Goal: Transaction & Acquisition: Purchase product/service

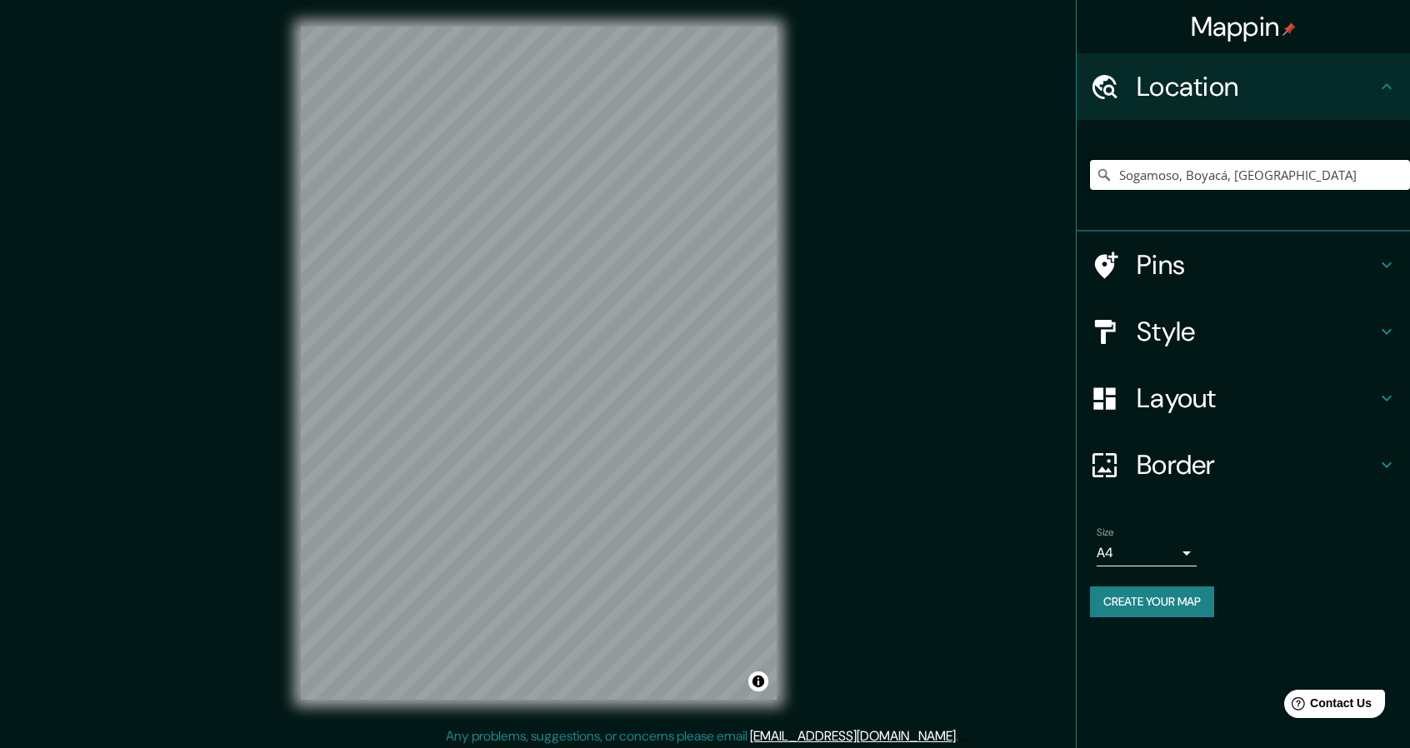
click at [1290, 168] on input "Sogamoso, Boyacá, [GEOGRAPHIC_DATA]" at bounding box center [1250, 175] width 320 height 30
click at [1337, 164] on input "Sogamoso, Boyacá, [GEOGRAPHIC_DATA]" at bounding box center [1250, 175] width 320 height 30
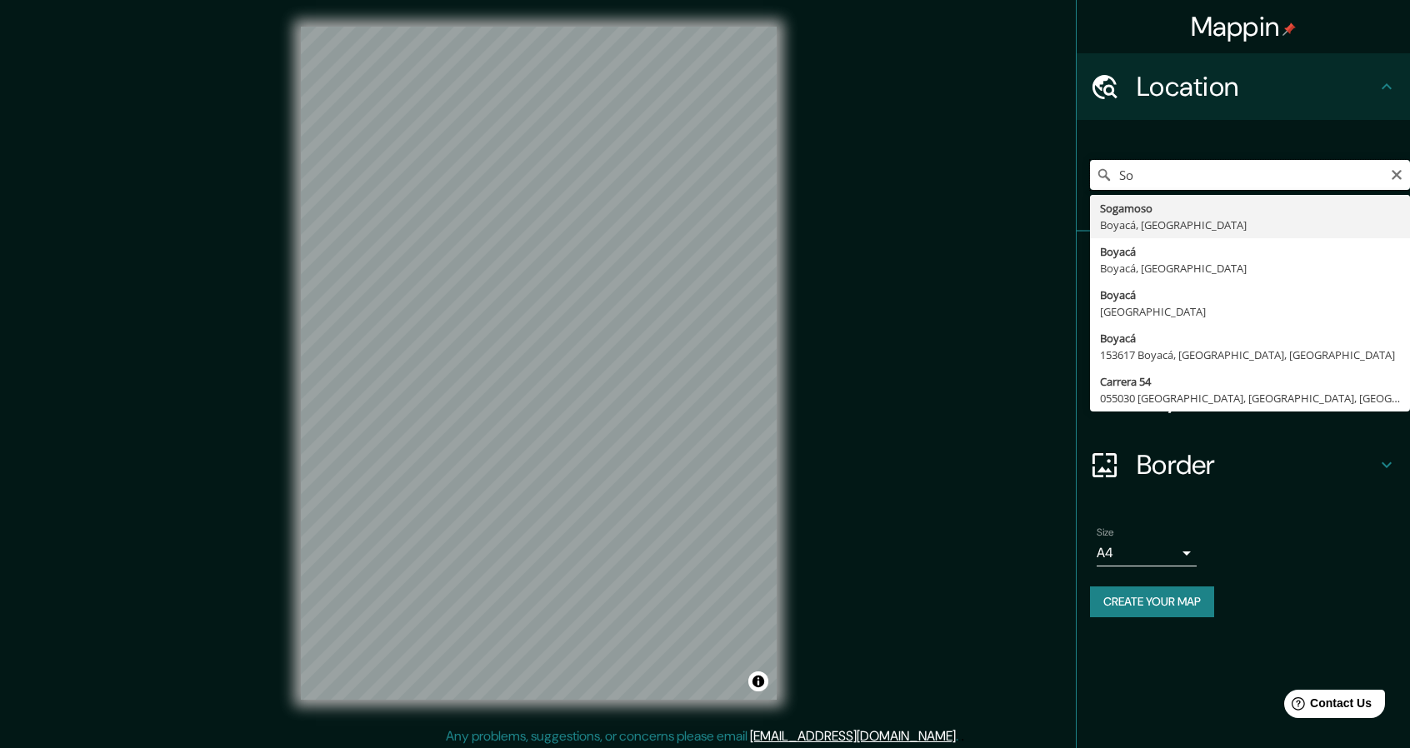
type input "S"
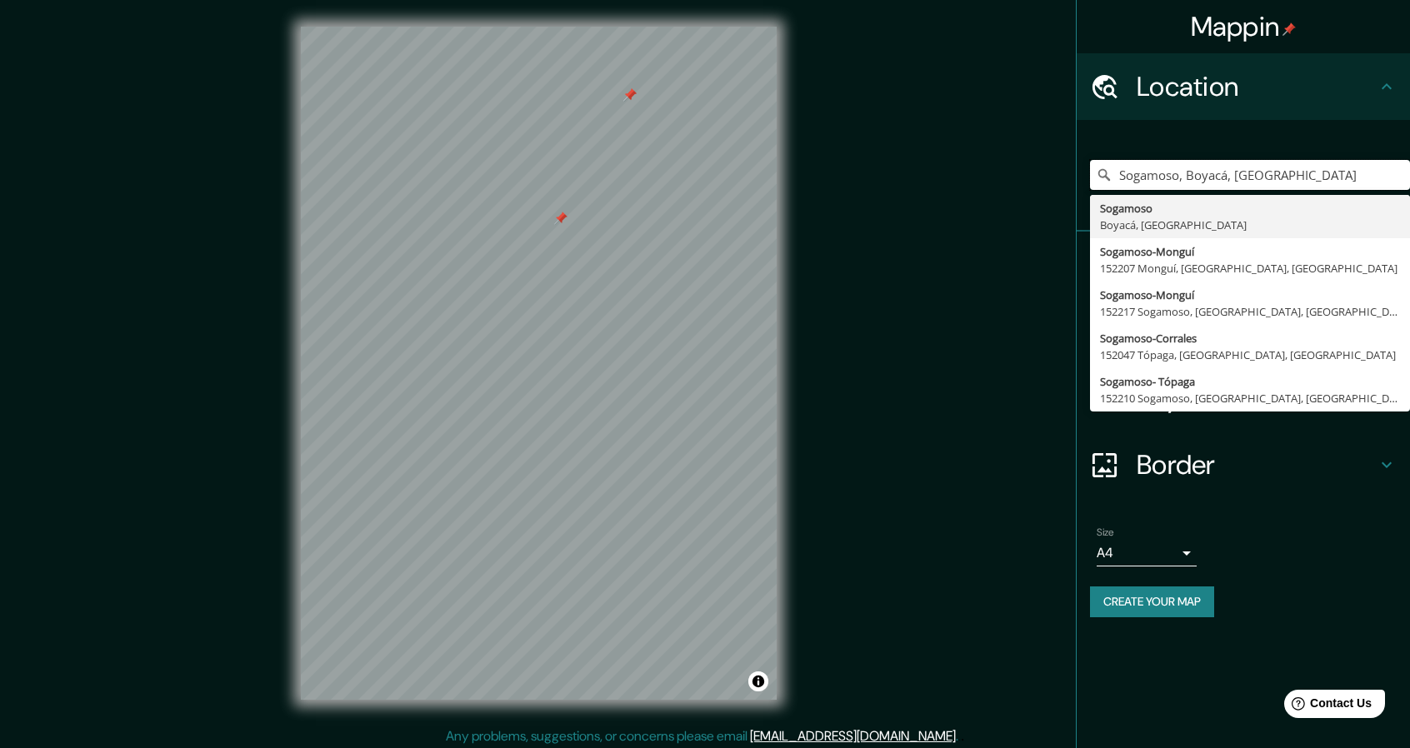
type input "Sogamoso, Boyacá, ColombiaSogamoso, Boyacá, Colombia"
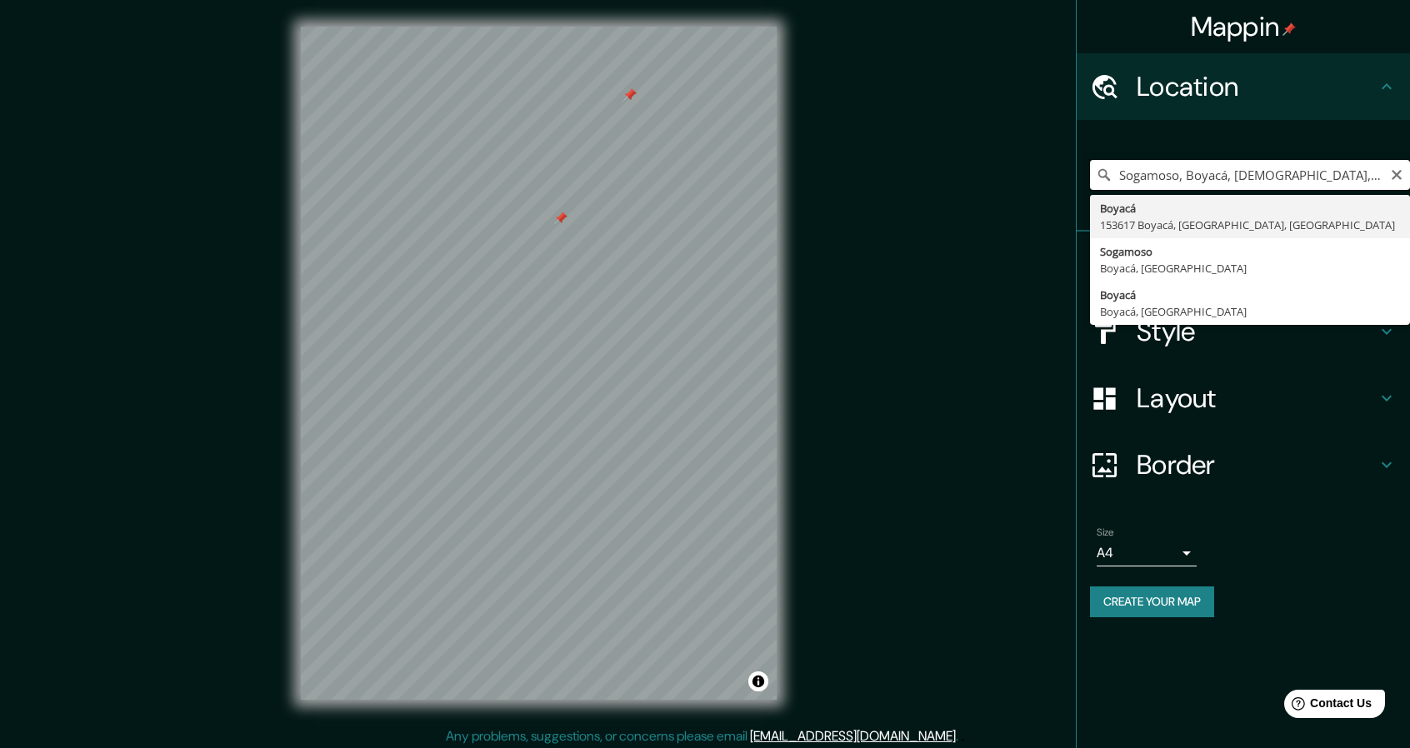
click at [636, 101] on div at bounding box center [629, 94] width 13 height 13
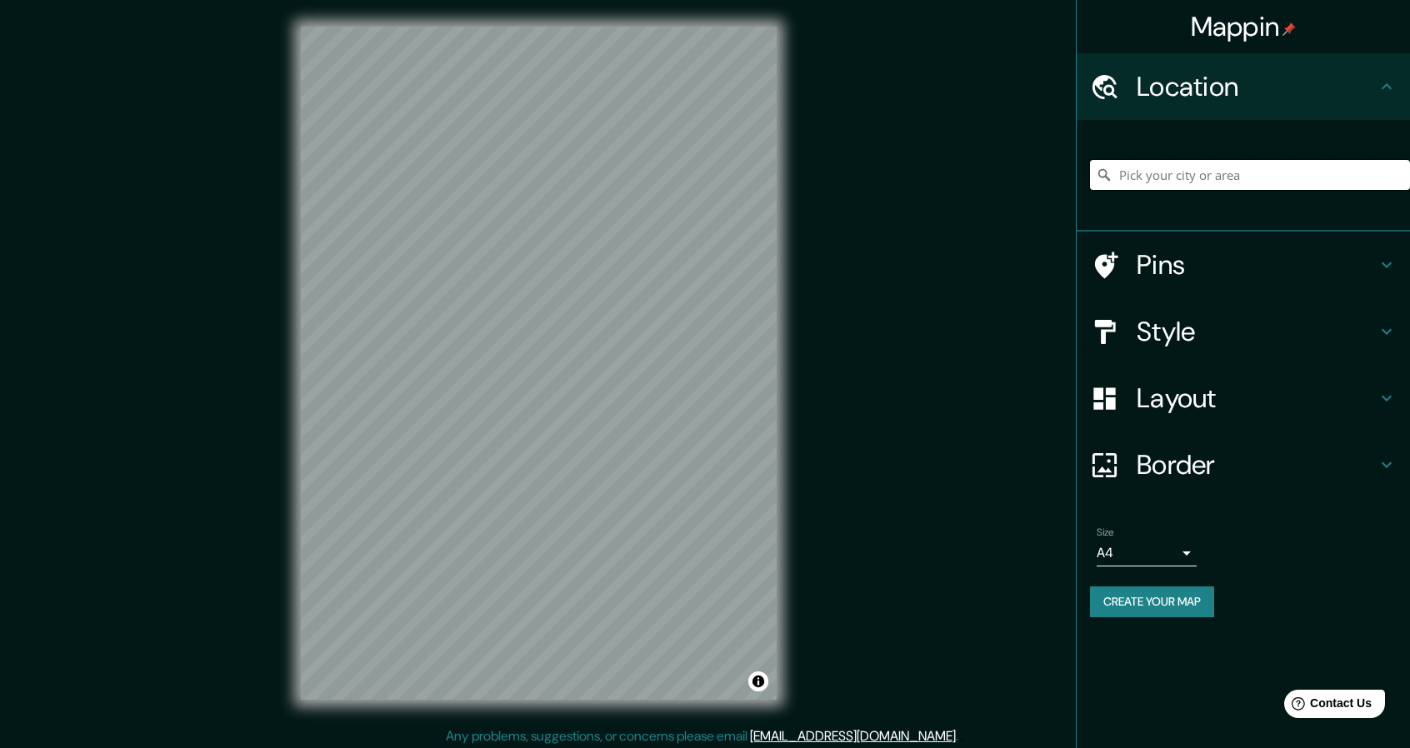
click at [1182, 171] on input "Pick your city or area" at bounding box center [1250, 175] width 320 height 30
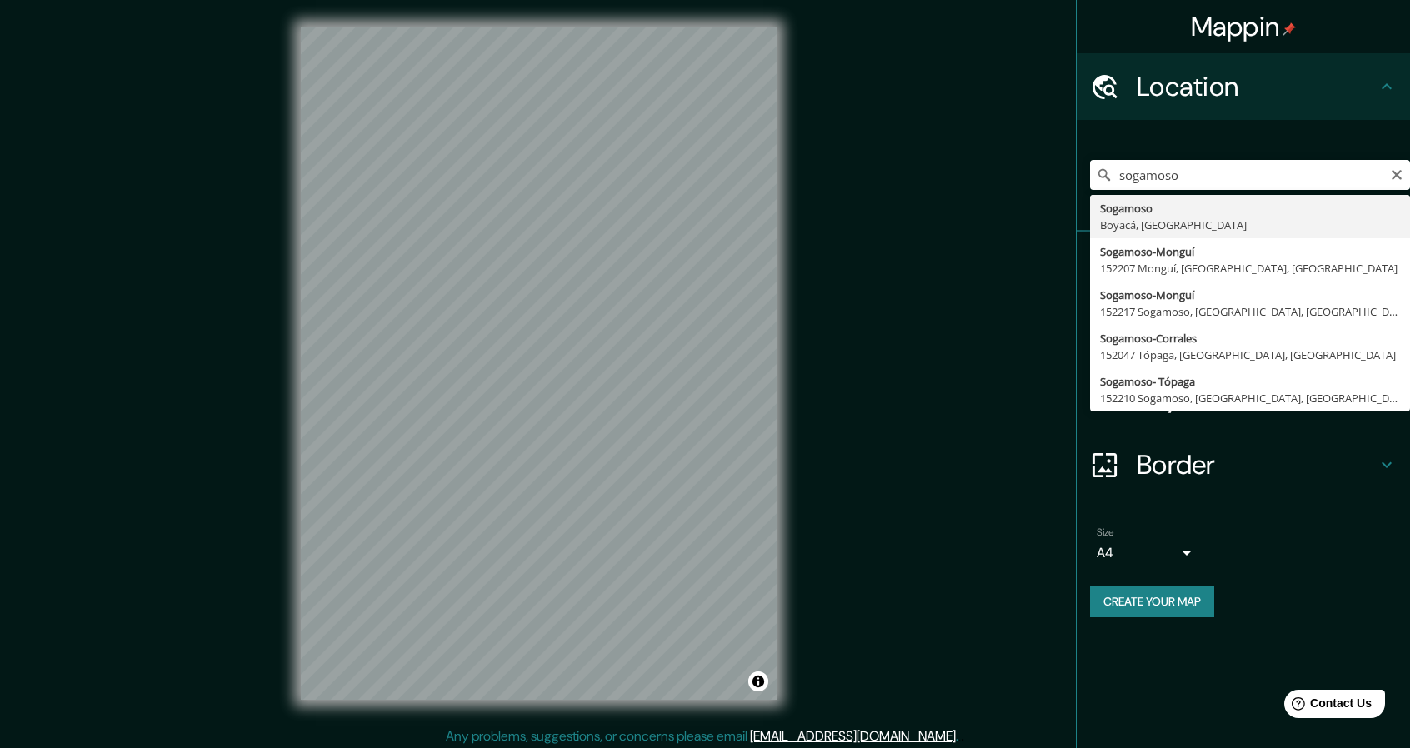
click at [1138, 191] on div "sogamoso Sogamoso Boyacá, [GEOGRAPHIC_DATA] Sogamoso-[GEOGRAPHIC_DATA] 152207 […" at bounding box center [1250, 174] width 320 height 83
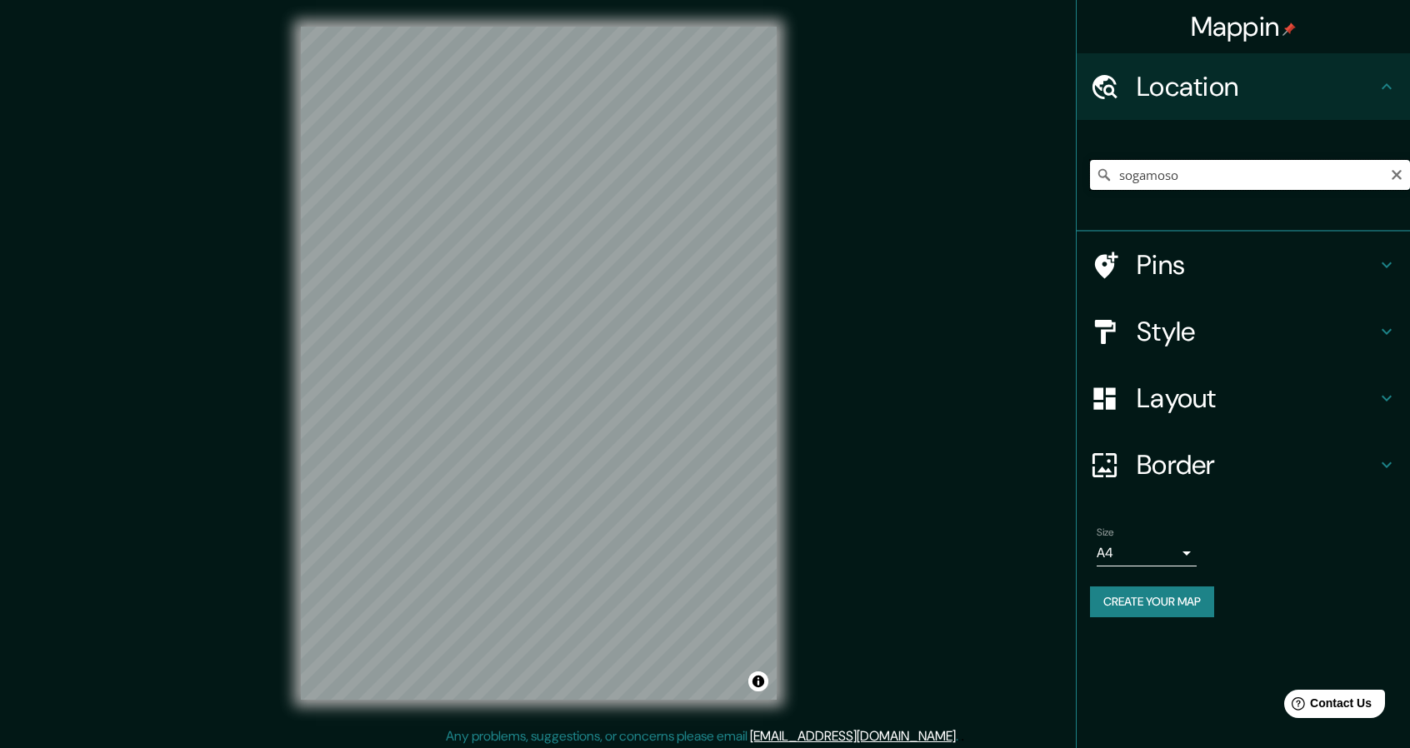
click at [1202, 167] on input "sogamoso" at bounding box center [1250, 175] width 320 height 30
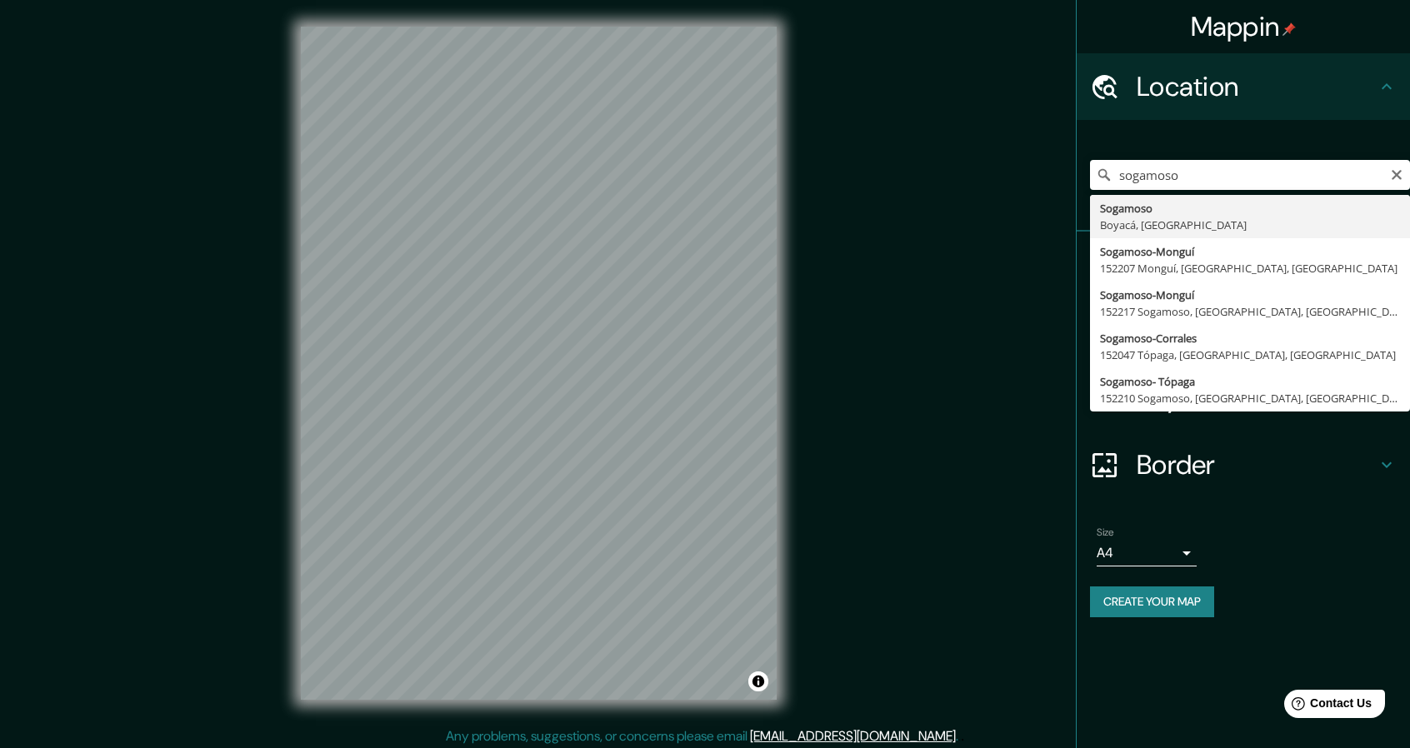
type input "Sogamoso, Boyacá, [GEOGRAPHIC_DATA]"
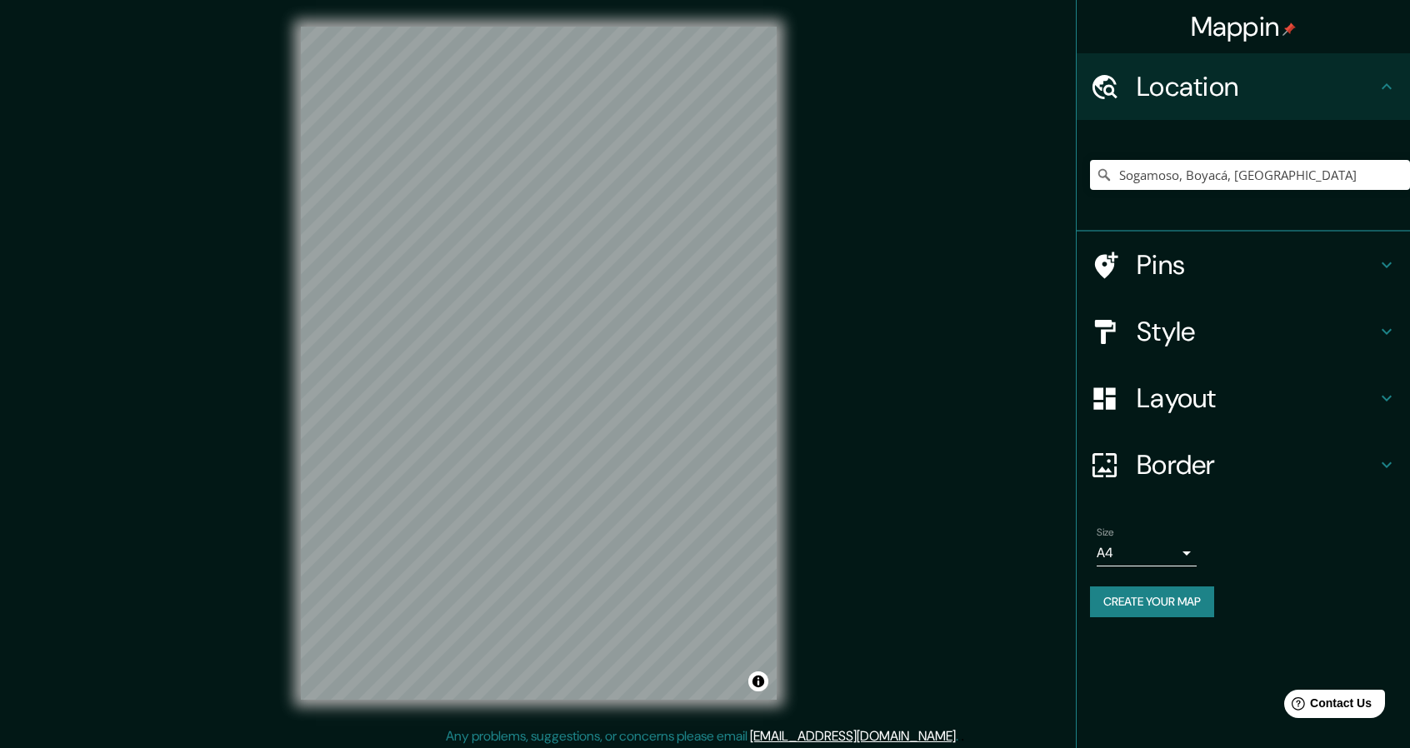
click at [1272, 329] on h4 "Style" at bounding box center [1257, 331] width 240 height 33
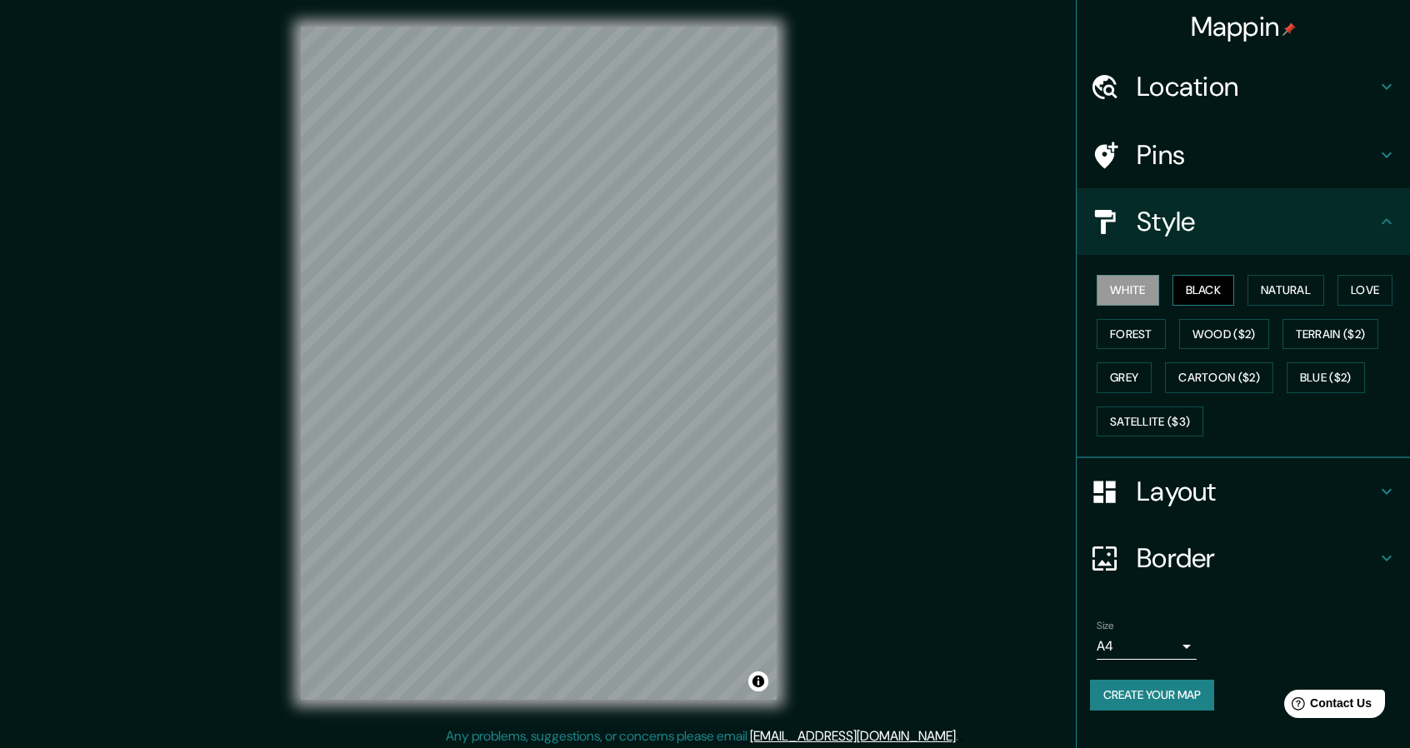
click at [1219, 300] on button "Black" at bounding box center [1203, 290] width 62 height 31
click at [1128, 287] on button "White" at bounding box center [1128, 290] width 62 height 31
click at [1127, 682] on button "Create your map" at bounding box center [1152, 695] width 124 height 31
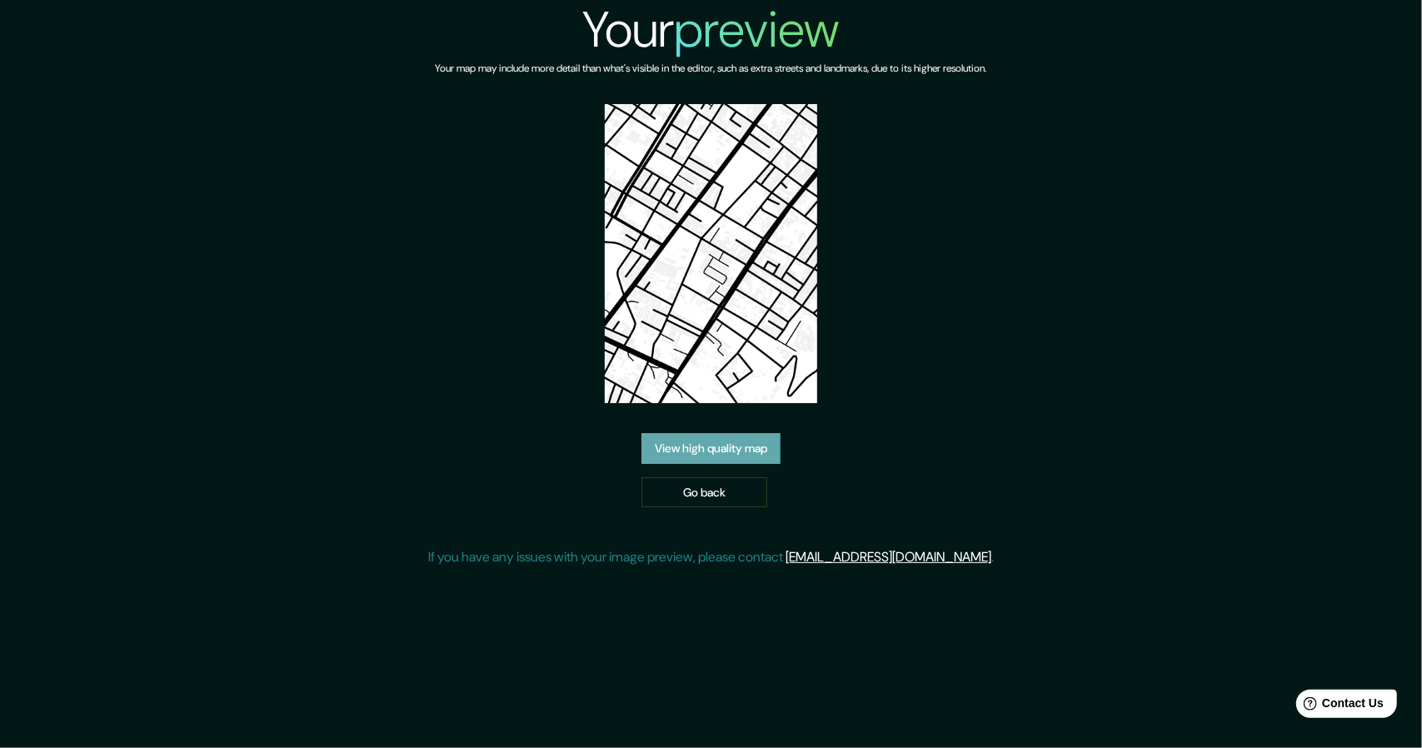
click at [700, 444] on link "View high quality map" at bounding box center [711, 448] width 139 height 31
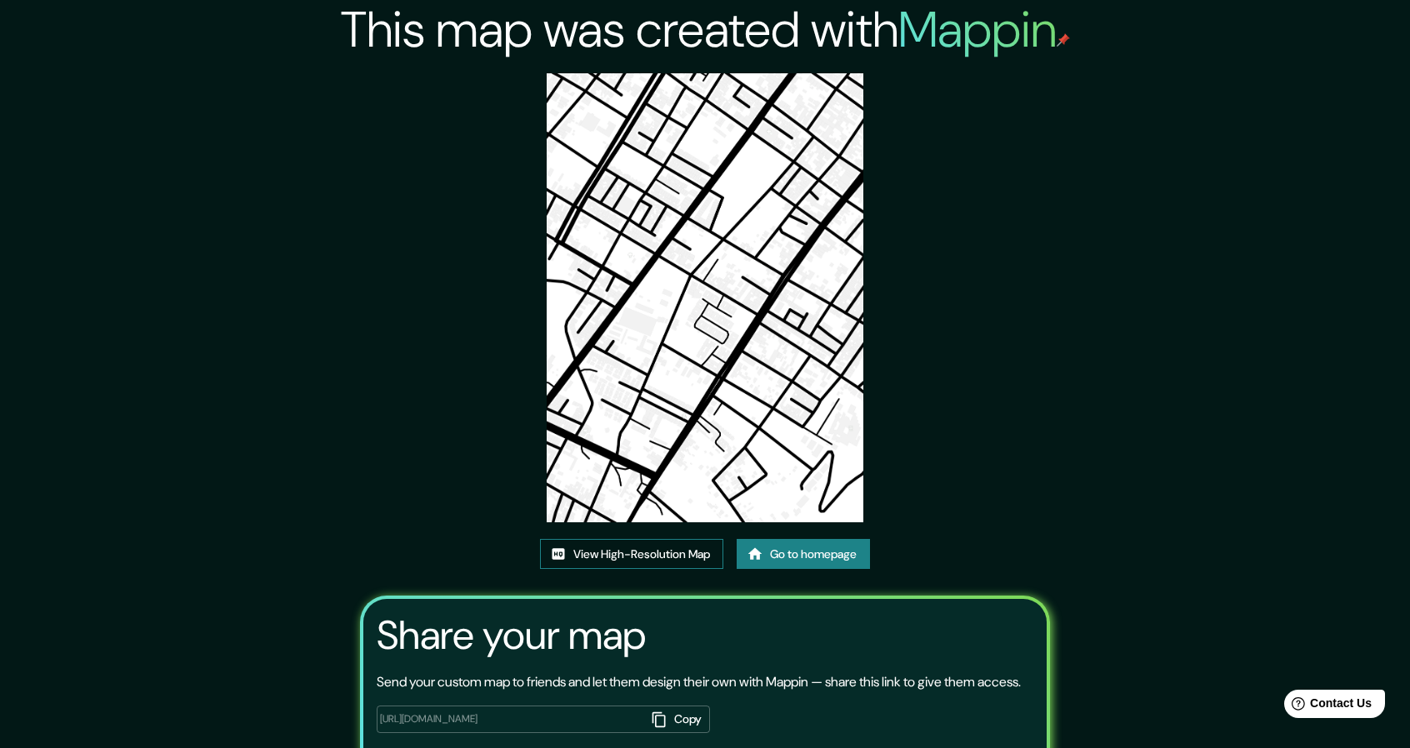
click at [645, 557] on link "View High-Resolution Map" at bounding box center [631, 554] width 183 height 31
